Goal: Information Seeking & Learning: Learn about a topic

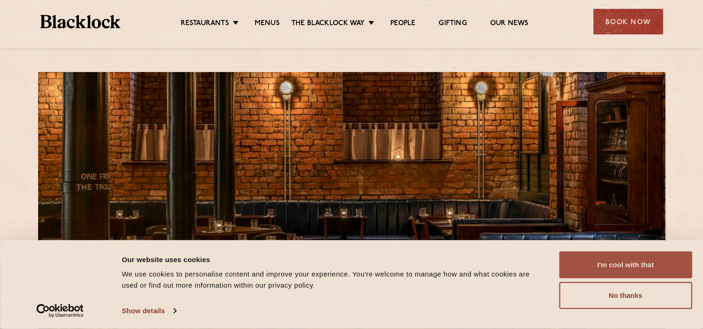
click at [621, 259] on button "I'm cool with that" at bounding box center [625, 264] width 133 height 27
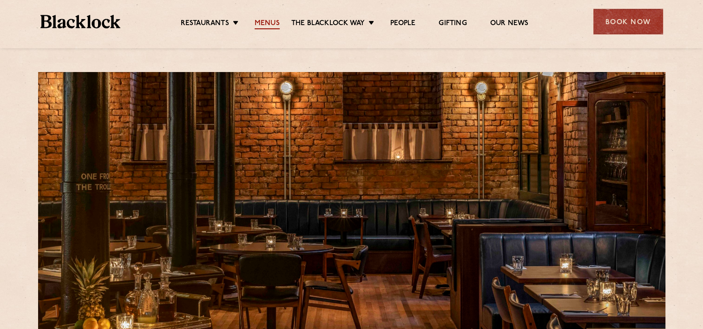
click at [267, 19] on link "Menus" at bounding box center [267, 24] width 25 height 10
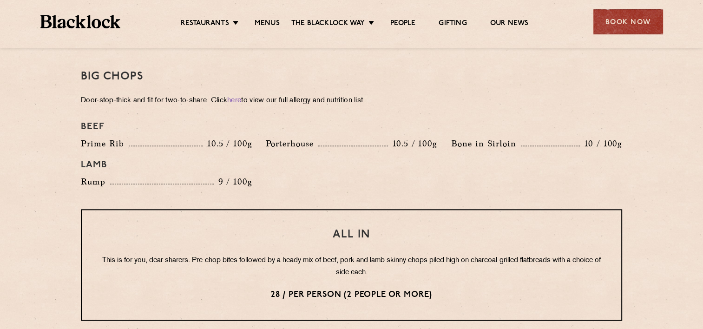
scroll to position [1022, 0]
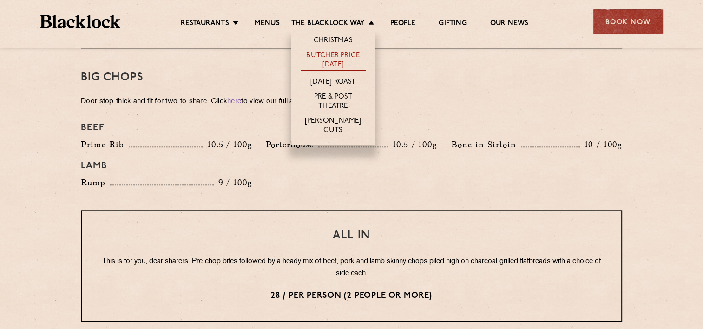
click at [331, 64] on link "Butcher Price [DATE]" at bounding box center [333, 61] width 65 height 20
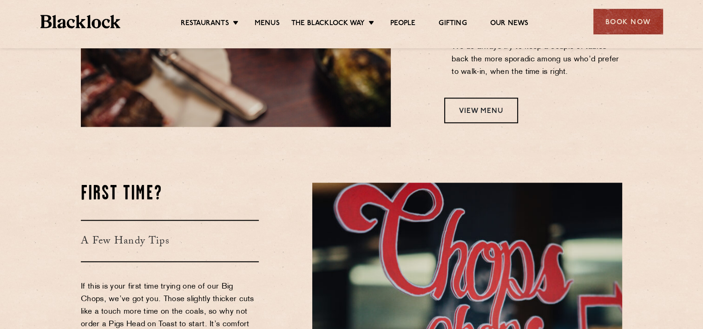
scroll to position [743, 0]
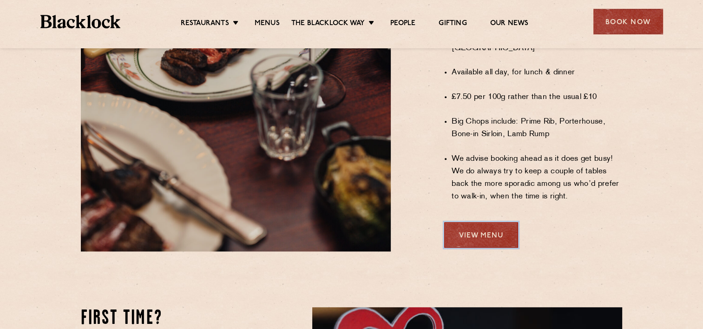
click at [483, 222] on link "View Menu" at bounding box center [481, 235] width 74 height 26
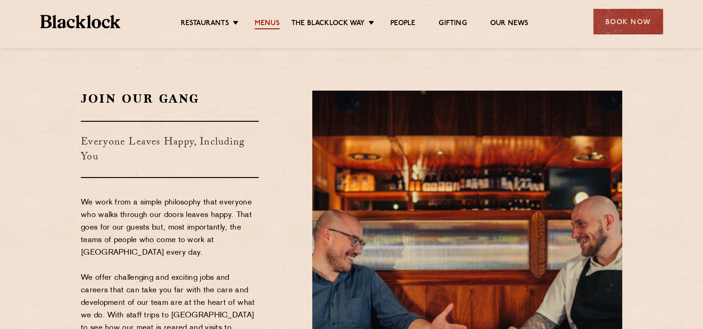
click at [271, 22] on link "Menus" at bounding box center [267, 24] width 25 height 10
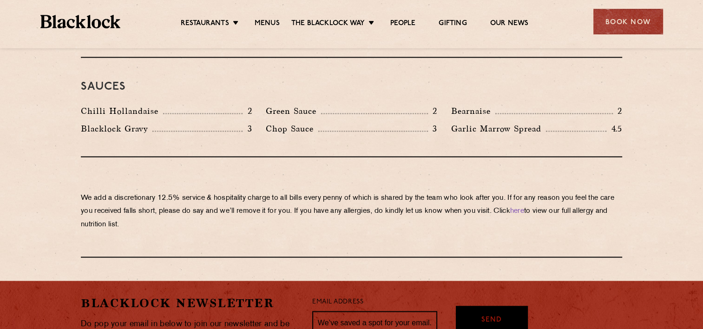
scroll to position [1579, 0]
